Goal: Transaction & Acquisition: Subscribe to service/newsletter

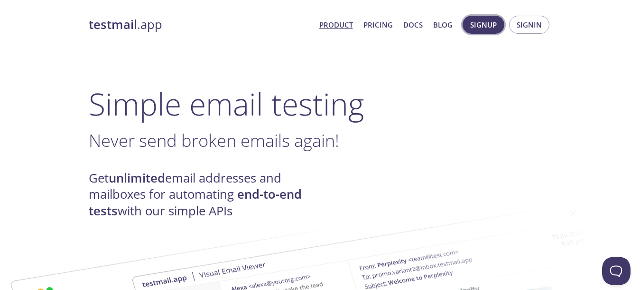
click at [490, 31] on button "Signup" at bounding box center [484, 25] width 42 height 18
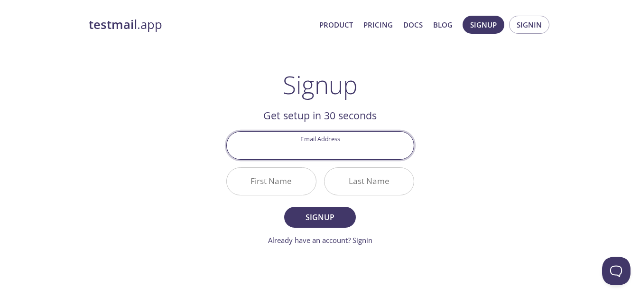
click at [352, 145] on input "Email Address" at bounding box center [320, 144] width 187 height 27
type input "[EMAIL_ADDRESS][DOMAIN_NAME]"
click at [305, 181] on input "First Name" at bounding box center [271, 181] width 89 height 27
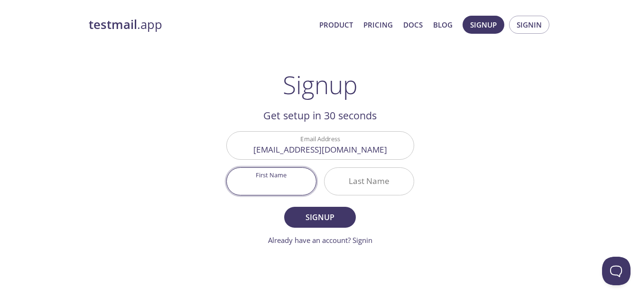
click at [305, 182] on input "First Name" at bounding box center [271, 181] width 89 height 27
type input "[PERSON_NAME]"
click at [353, 183] on input "Last Name" at bounding box center [369, 181] width 89 height 27
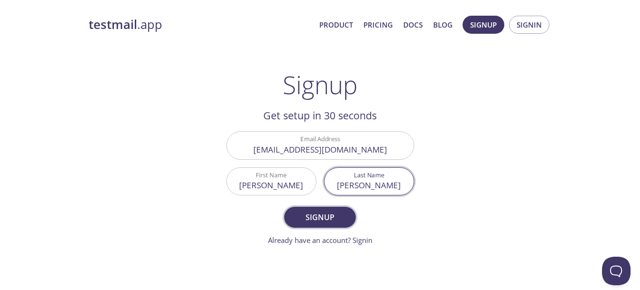
type input "[PERSON_NAME]"
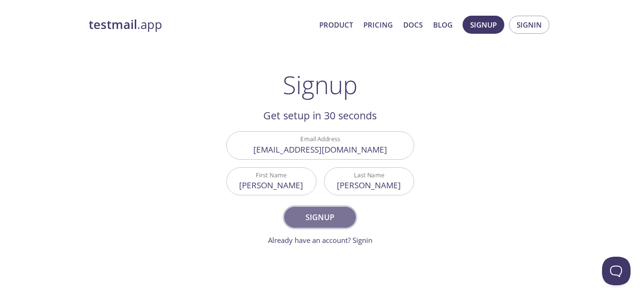
click at [340, 207] on button "Signup" at bounding box center [319, 216] width 71 height 21
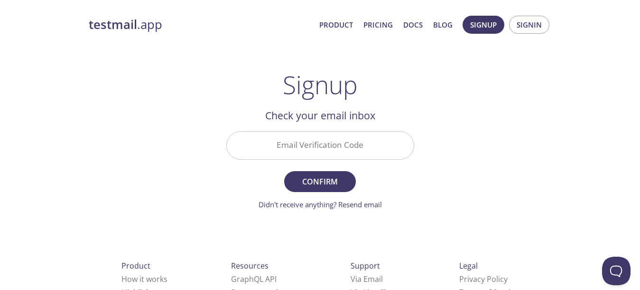
click at [325, 138] on input "Email Verification Code" at bounding box center [320, 144] width 187 height 27
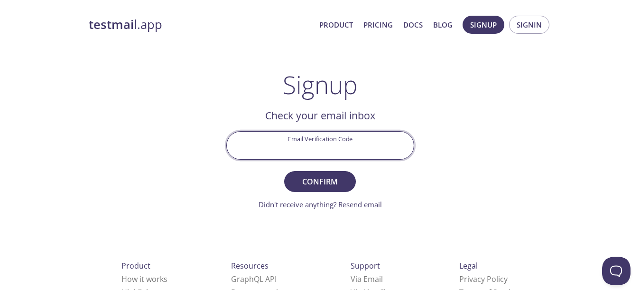
paste input "DPCME87"
type input "DPCME87"
click at [331, 187] on span "Confirm" at bounding box center [320, 181] width 50 height 13
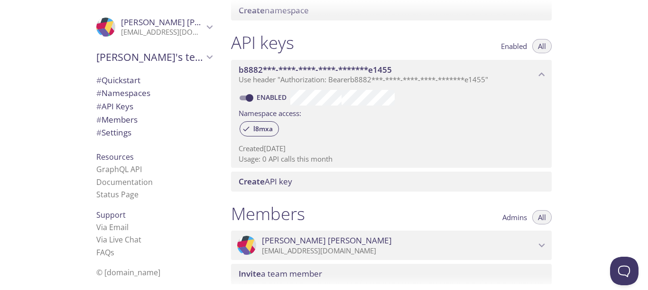
click at [464, 42] on div "API keys Enabled All" at bounding box center [391, 44] width 321 height 24
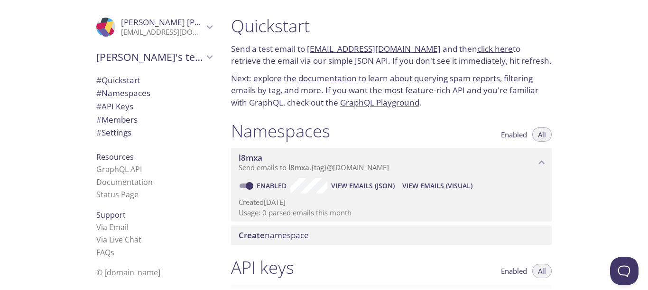
drag, startPoint x: 421, startPoint y: 49, endPoint x: 307, endPoint y: 48, distance: 113.9
click at [307, 48] on p "Send a test email to [EMAIL_ADDRESS][DOMAIN_NAME] and then click here to retrie…" at bounding box center [391, 55] width 321 height 24
copy link "[EMAIL_ADDRESS][DOMAIN_NAME]"
click at [478, 50] on link "click here" at bounding box center [496, 48] width 36 height 11
click at [314, 78] on link "documentation" at bounding box center [328, 78] width 58 height 11
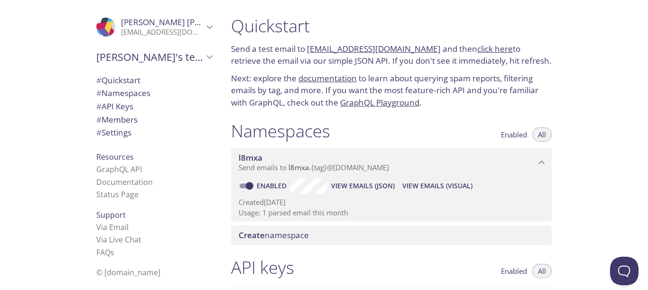
click at [435, 78] on p "Next: explore the documentation to learn about querying spam reports, filtering…" at bounding box center [391, 90] width 321 height 37
click at [478, 48] on link "click here" at bounding box center [496, 48] width 36 height 11
click at [342, 92] on p "Next: explore the documentation to learn about querying spam reports, filtering…" at bounding box center [391, 90] width 321 height 37
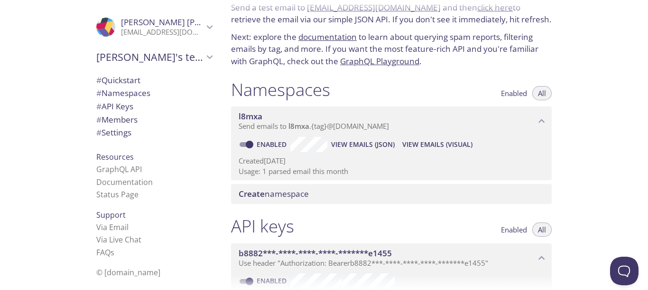
scroll to position [44, 0]
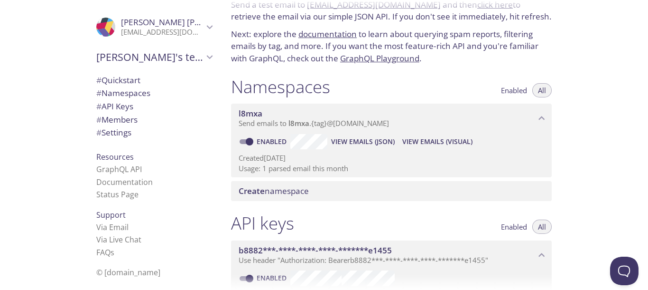
click at [326, 168] on p "Usage: 1 parsed email this month" at bounding box center [392, 168] width 306 height 10
click at [270, 167] on p "Usage: 1 parsed email this month" at bounding box center [392, 168] width 306 height 10
click at [379, 213] on div "API keys Enabled All" at bounding box center [391, 224] width 321 height 24
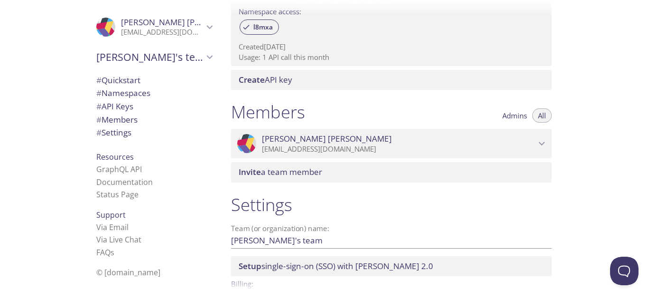
scroll to position [329, 0]
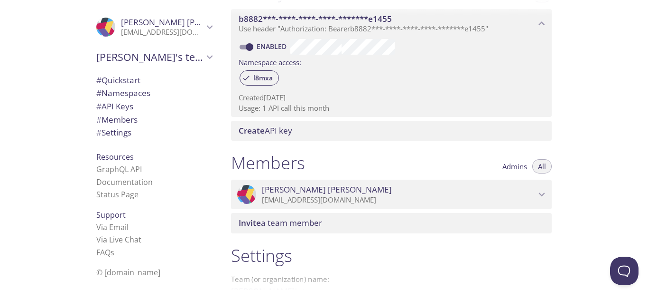
click at [379, 213] on div "Invite a team member" at bounding box center [391, 223] width 321 height 20
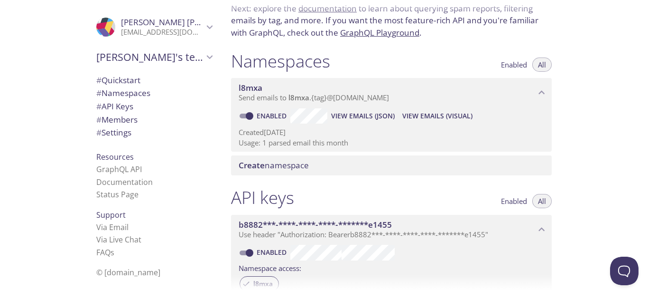
scroll to position [0, 0]
